Goal: Task Accomplishment & Management: Manage account settings

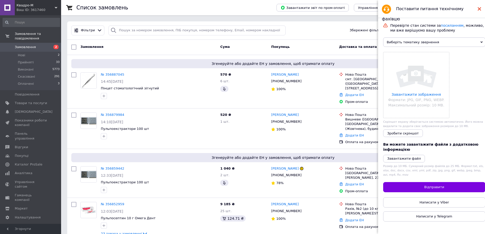
click at [479, 9] on use at bounding box center [480, 9] width 4 height 4
click at [479, 8] on use at bounding box center [480, 9] width 4 height 4
click at [481, 9] on icon at bounding box center [480, 9] width 4 height 4
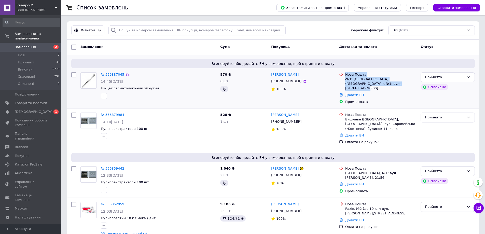
drag, startPoint x: 384, startPoint y: 83, endPoint x: 341, endPoint y: 84, distance: 43.1
click at [341, 84] on div "Нова Пошта смт. Велика Олександрівка (Херсонська обл.), №1: вул. Братська, 17" at bounding box center [378, 81] width 80 height 19
click at [383, 87] on li "Нова Пошта смт. Велика Олександрівка (Херсонська обл.), №1: вул. Братська, 17" at bounding box center [377, 81] width 77 height 21
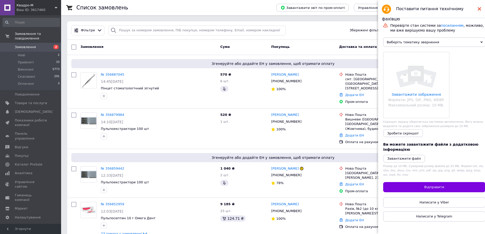
click at [479, 10] on use at bounding box center [480, 9] width 4 height 4
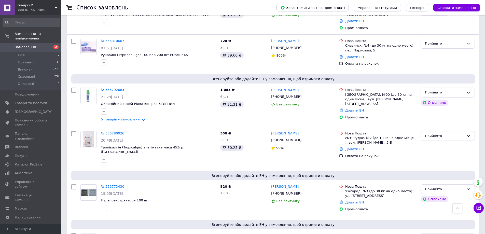
scroll to position [306, 0]
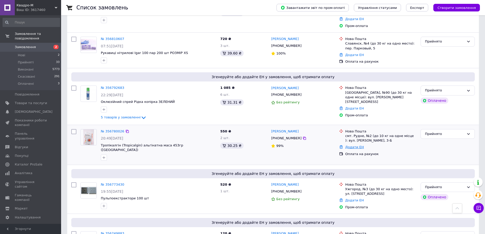
click at [353, 145] on link "Додати ЕН" at bounding box center [355, 147] width 19 height 4
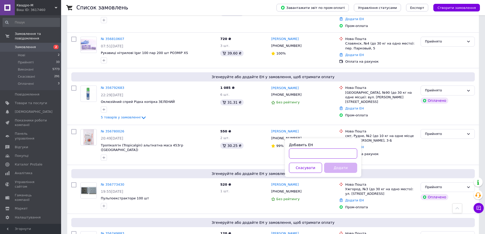
click at [338, 152] on input "Добавить ЕН" at bounding box center [323, 154] width 68 height 10
paste input "20451225161116"
type input "20451225161116"
click at [340, 169] on button "Додати" at bounding box center [340, 168] width 33 height 10
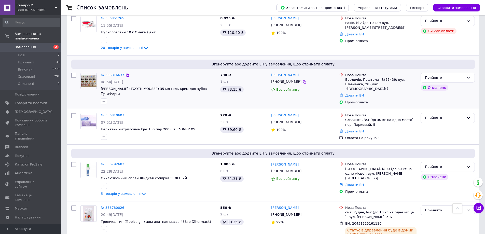
scroll to position [178, 0]
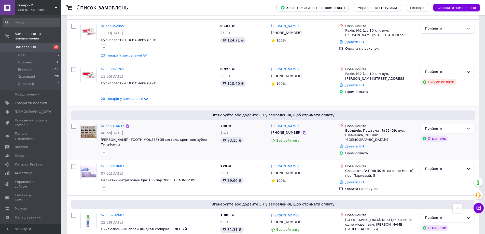
click at [358, 144] on link "Додати ЕН" at bounding box center [355, 146] width 19 height 4
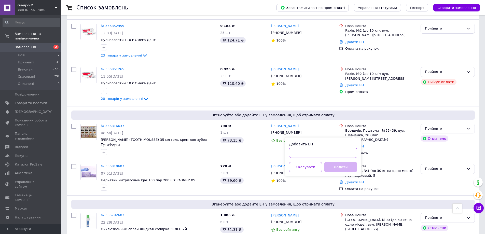
click at [324, 155] on input "Добавить ЕН" at bounding box center [323, 153] width 68 height 10
paste input "20451225162452"
type input "20451225162452"
click at [342, 168] on button "Додати" at bounding box center [340, 167] width 33 height 10
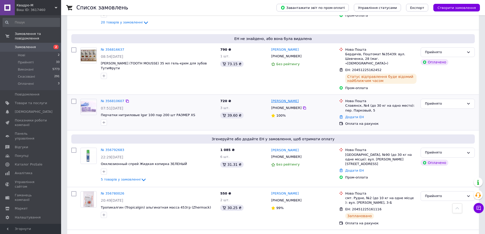
scroll to position [382, 0]
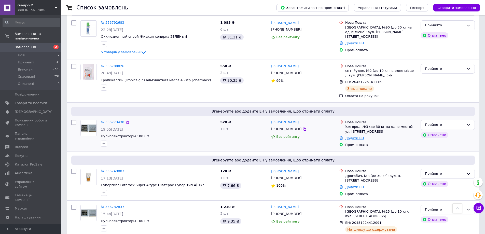
click at [356, 136] on link "Додати ЕН" at bounding box center [355, 138] width 19 height 4
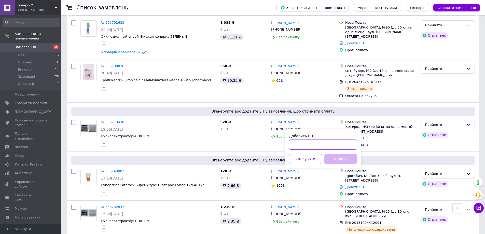
click at [327, 145] on input "Добавить ЕН" at bounding box center [323, 145] width 68 height 10
paste input "20451225163598"
type input "20451225163598"
click at [337, 159] on button "Додати" at bounding box center [340, 159] width 33 height 10
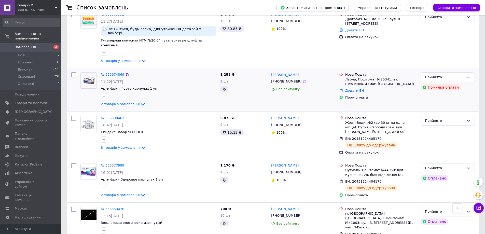
scroll to position [765, 0]
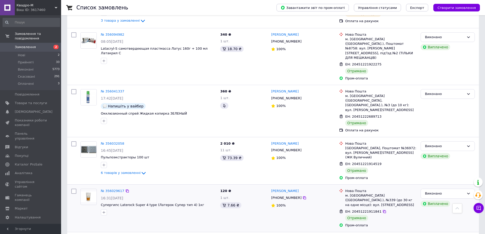
scroll to position [685, 0]
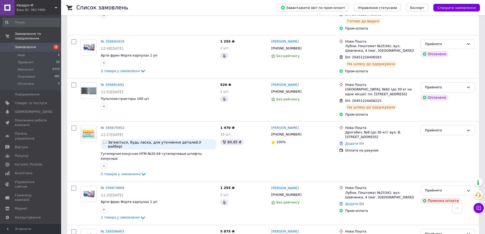
scroll to position [663, 0]
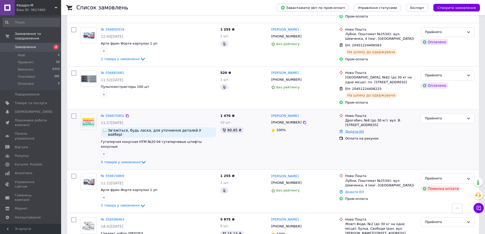
click at [352, 130] on link "Додати ЕН" at bounding box center [355, 132] width 19 height 4
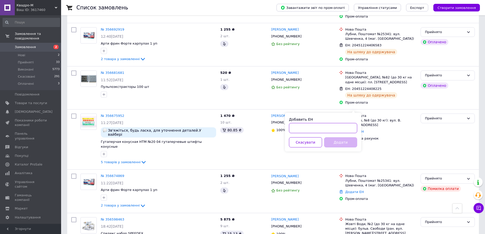
click at [327, 129] on input "Добавить ЕН" at bounding box center [323, 128] width 68 height 10
paste input "20451225164316"
type input "20451225164316"
click at [339, 139] on button "Додати" at bounding box center [340, 142] width 33 height 10
click at [312, 142] on button "Скасувати" at bounding box center [305, 142] width 33 height 10
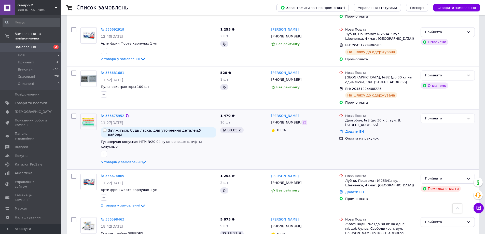
click at [303, 121] on icon at bounding box center [304, 122] width 3 height 3
click at [350, 130] on link "Додати ЕН" at bounding box center [355, 132] width 19 height 4
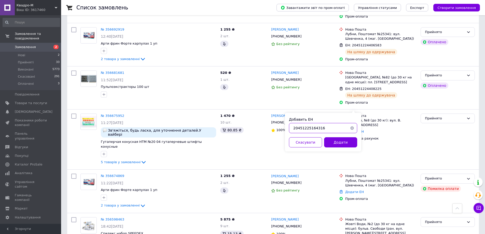
drag, startPoint x: 326, startPoint y: 129, endPoint x: 292, endPoint y: 129, distance: 33.9
click at [292, 129] on input "20451225164316" at bounding box center [323, 128] width 68 height 10
click at [345, 141] on button "Додати" at bounding box center [340, 142] width 33 height 10
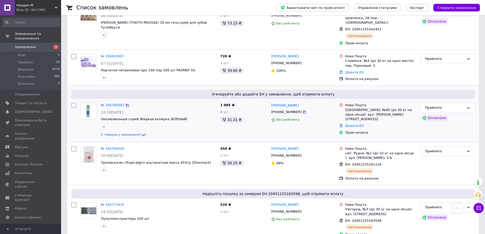
scroll to position [276, 0]
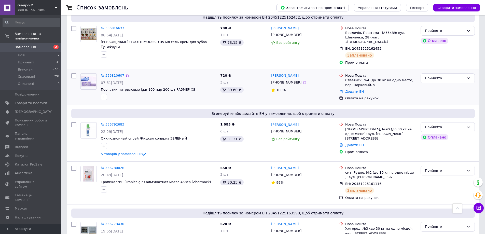
click at [360, 90] on link "Додати ЕН" at bounding box center [355, 92] width 19 height 4
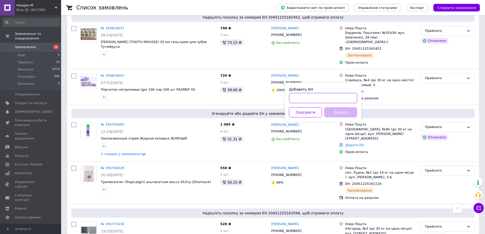
click at [307, 100] on input "Добавить ЕН" at bounding box center [323, 98] width 68 height 10
paste input "20451225165914"
type input "20451225165914"
click at [337, 113] on button "Додати" at bounding box center [340, 112] width 33 height 10
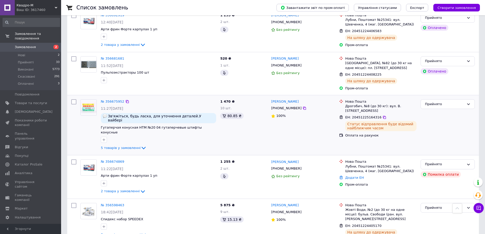
scroll to position [772, 0]
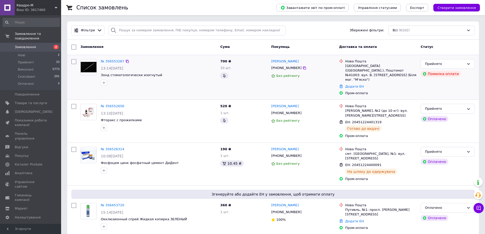
scroll to position [25, 0]
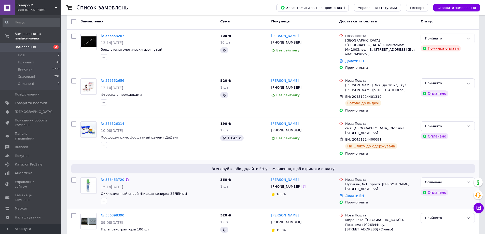
click at [357, 194] on link "Додати ЕН" at bounding box center [355, 196] width 19 height 4
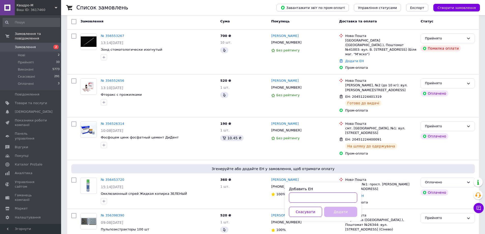
click at [312, 199] on input "Добавить ЕН" at bounding box center [323, 198] width 68 height 10
paste input "20451225167815"
type input "20451225167815"
click at [341, 210] on button "Додати" at bounding box center [340, 212] width 33 height 10
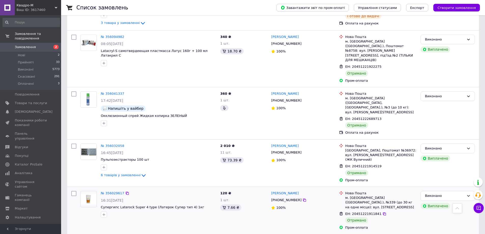
scroll to position [697, 0]
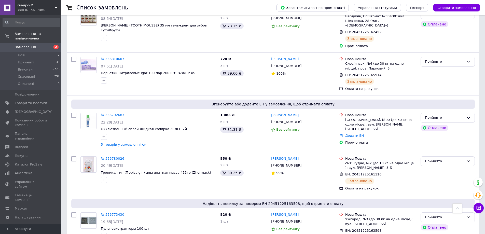
scroll to position [280, 0]
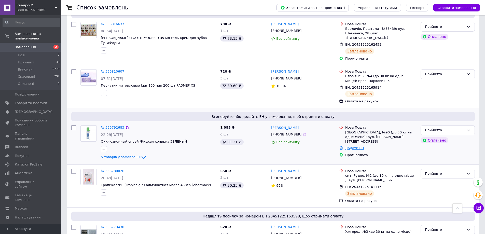
click at [354, 146] on link "Додати ЕН" at bounding box center [355, 148] width 19 height 4
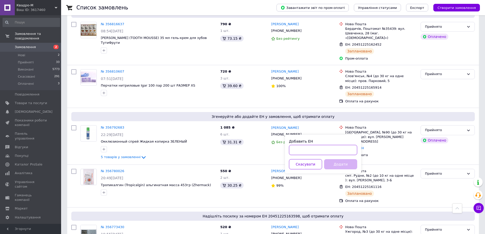
click at [311, 149] on input "Добавить ЕН" at bounding box center [323, 150] width 68 height 10
paste input "20451225168535"
type input "20451225168535"
click at [333, 163] on button "Додати" at bounding box center [340, 164] width 33 height 10
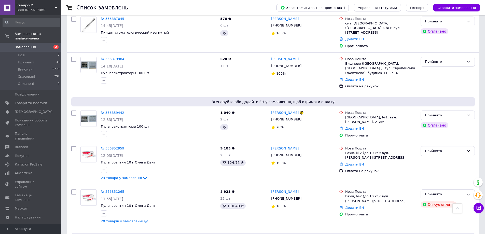
scroll to position [51, 0]
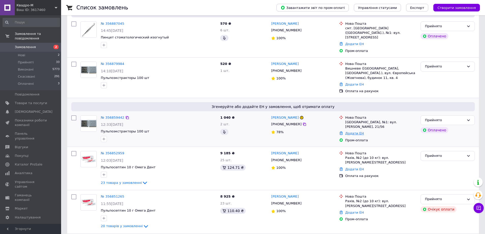
click at [352, 131] on link "Додати ЕН" at bounding box center [355, 133] width 19 height 4
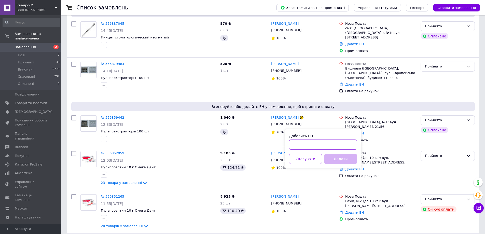
click at [324, 148] on input "Добавить ЕН" at bounding box center [323, 145] width 68 height 10
paste input "20451225170117"
type input "20451225170117"
click at [334, 158] on button "Додати" at bounding box center [340, 159] width 33 height 10
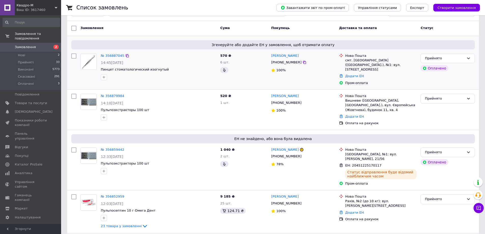
scroll to position [0, 0]
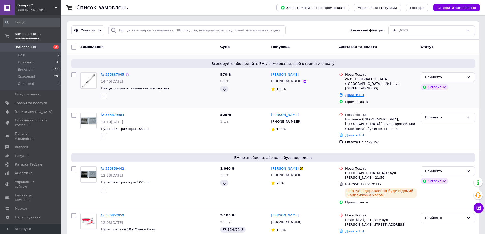
click at [359, 93] on link "Додати ЕН" at bounding box center [355, 95] width 19 height 4
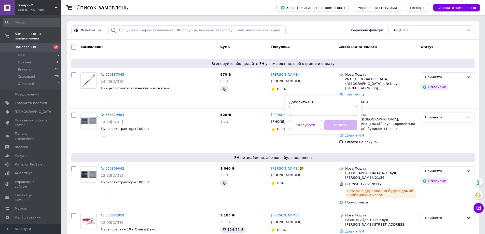
click at [326, 110] on input "Добавить ЕН" at bounding box center [323, 111] width 68 height 10
paste input "20451225181698"
type input "20451225181698"
click at [338, 124] on button "Додати" at bounding box center [340, 125] width 33 height 10
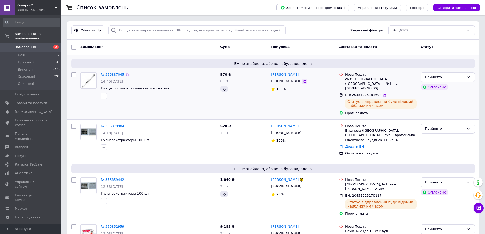
click at [303, 82] on icon at bounding box center [304, 81] width 3 height 3
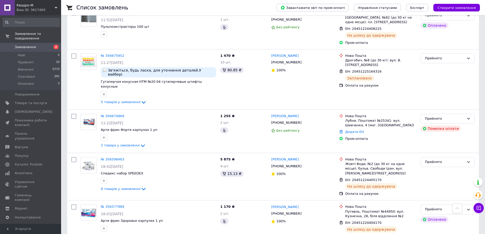
scroll to position [790, 0]
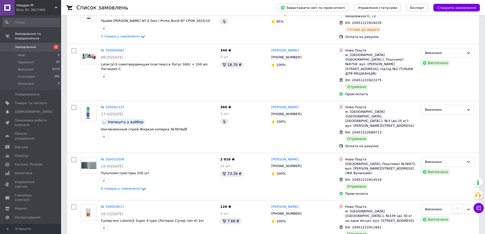
scroll to position [693, 0]
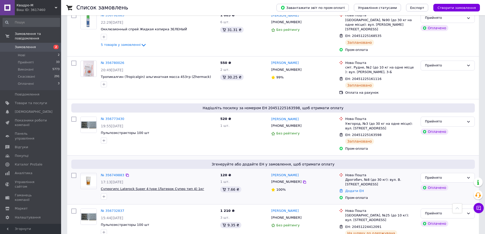
scroll to position [433, 0]
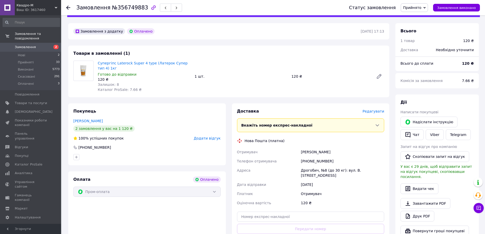
scroll to position [25, 0]
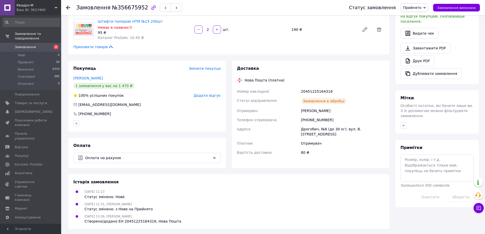
scroll to position [163, 0]
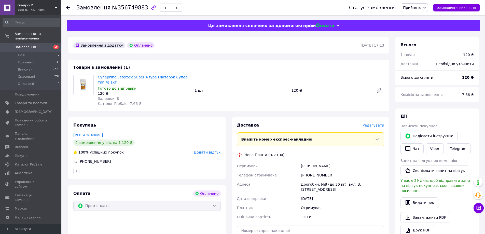
click at [378, 125] on span "Редагувати" at bounding box center [374, 125] width 22 height 4
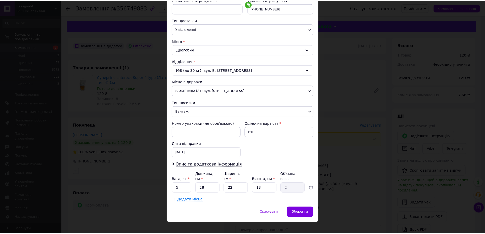
scroll to position [104, 0]
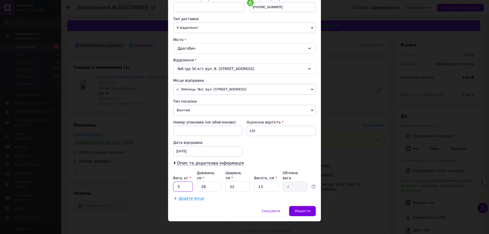
drag, startPoint x: 183, startPoint y: 180, endPoint x: 175, endPoint y: 181, distance: 7.7
click at [175, 182] on input "5" at bounding box center [183, 187] width 20 height 10
type input "1"
type input "2"
type input "0.14"
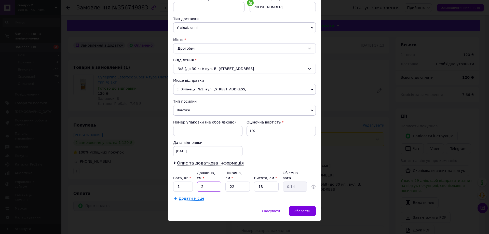
type input "25"
type input "1.79"
type input "25"
type input "2"
type input "0.16"
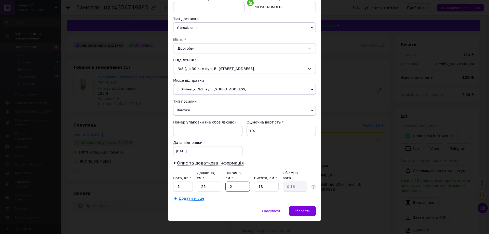
type input "20"
type input "1.63"
type input "20"
type input "1"
type input "0.13"
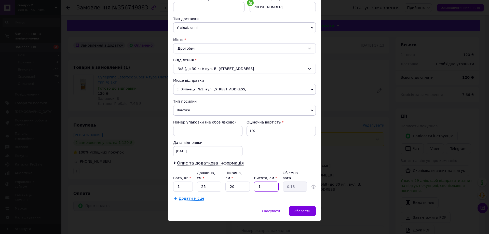
type input "10"
type input "1.25"
type input "10"
click at [312, 206] on div "Зберегти" at bounding box center [302, 211] width 27 height 10
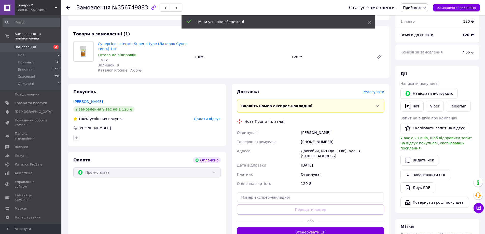
scroll to position [102, 0]
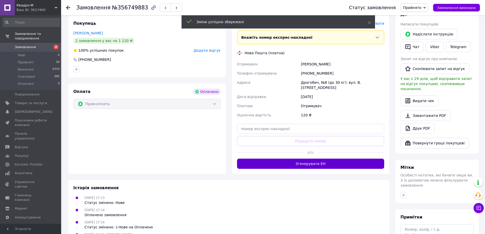
click at [338, 159] on button "Згенерувати ЕН" at bounding box center [311, 164] width 148 height 10
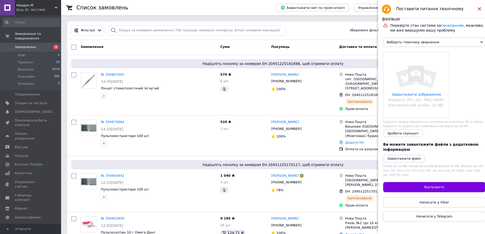
click at [479, 8] on icon at bounding box center [480, 9] width 4 height 4
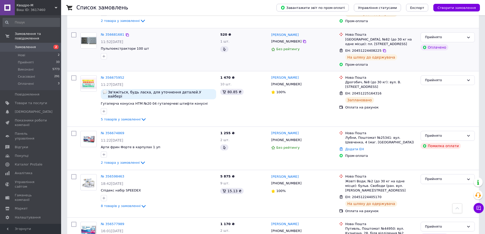
scroll to position [658, 0]
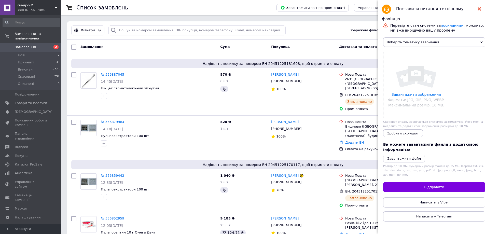
click at [481, 8] on use at bounding box center [480, 9] width 4 height 4
click at [480, 10] on icon at bounding box center [480, 9] width 4 height 4
click at [480, 9] on use at bounding box center [480, 9] width 4 height 4
click at [480, 7] on div at bounding box center [480, 9] width 4 height 10
click at [480, 9] on use at bounding box center [480, 9] width 4 height 4
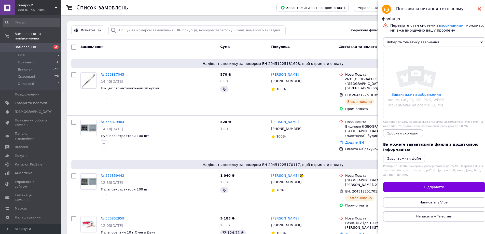
click at [479, 9] on use at bounding box center [480, 9] width 4 height 4
